Goal: Information Seeking & Learning: Learn about a topic

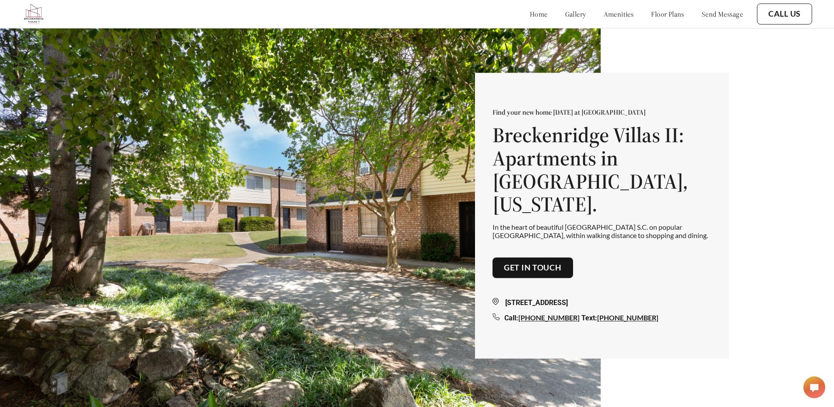
click at [566, 16] on link "gallery" at bounding box center [576, 14] width 21 height 9
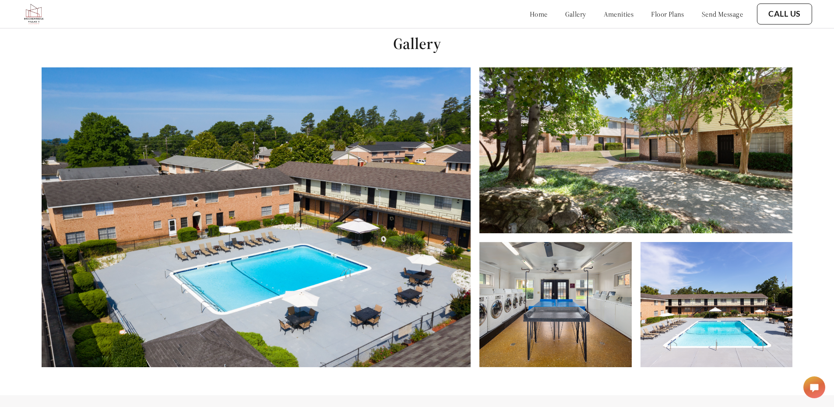
scroll to position [414, 0]
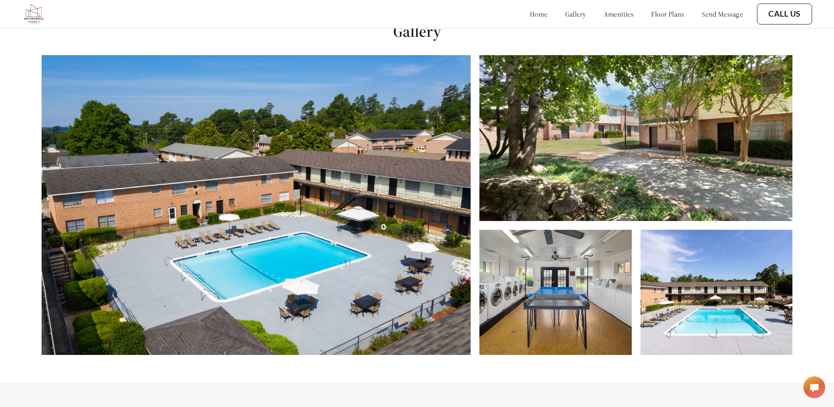
click at [604, 18] on link "amenities" at bounding box center [619, 14] width 30 height 9
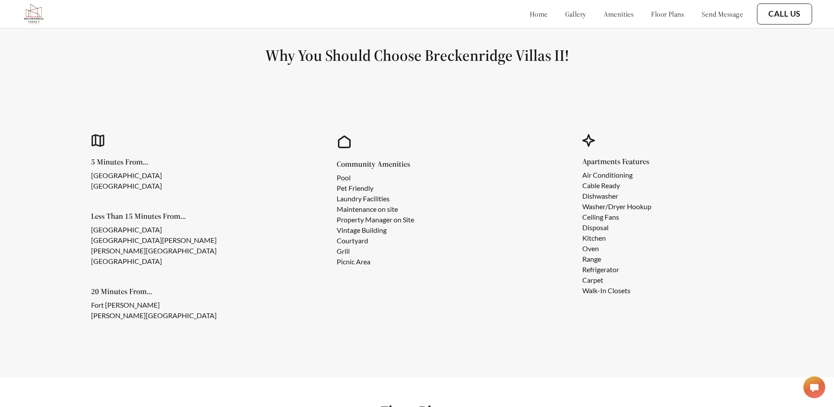
scroll to position [804, 0]
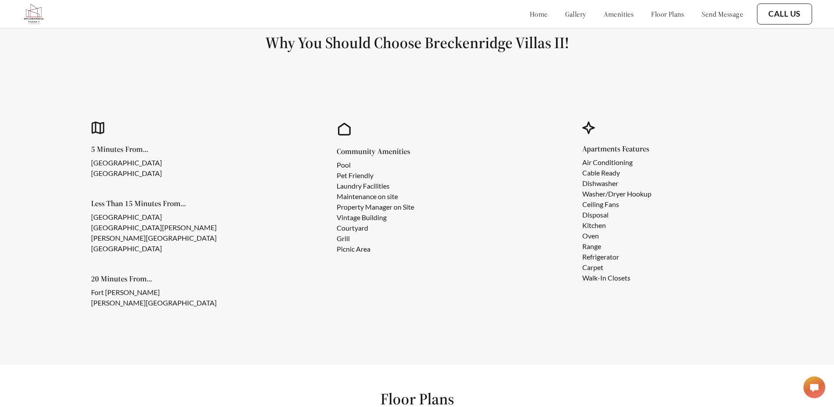
click at [651, 18] on link "floor plans" at bounding box center [667, 14] width 33 height 9
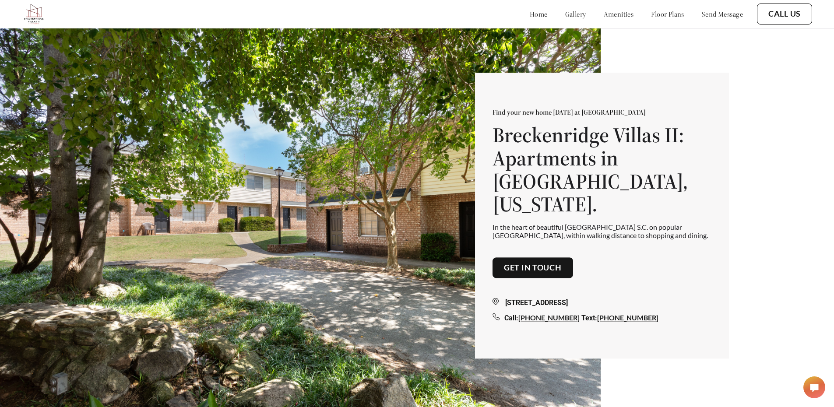
click at [612, 322] on link "803-610-2362" at bounding box center [627, 318] width 61 height 8
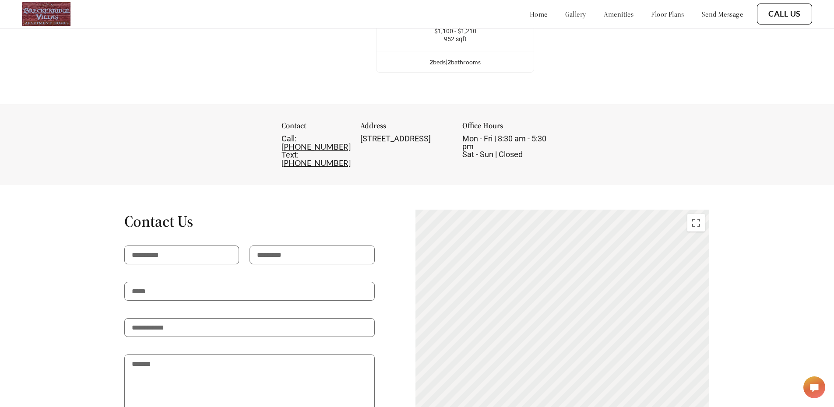
scroll to position [1402, 0]
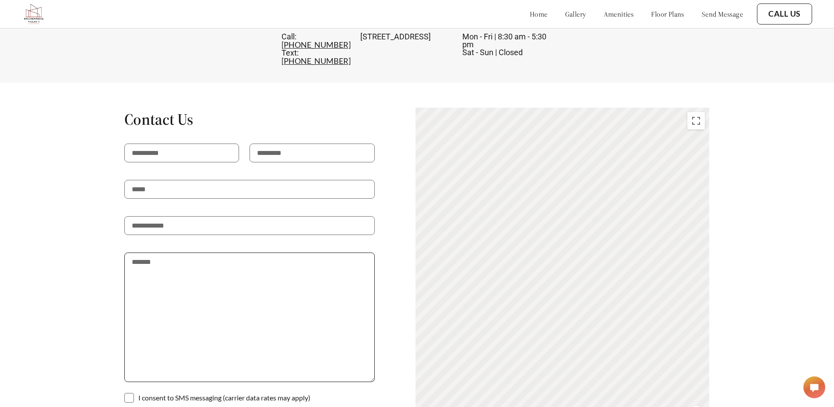
scroll to position [1612, 0]
